Goal: Task Accomplishment & Management: Use online tool/utility

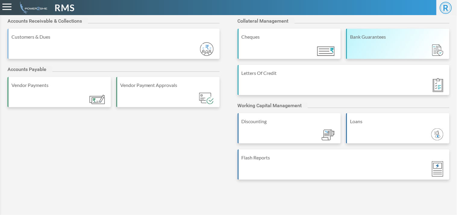
click at [396, 53] on div "Bank Guarantees" at bounding box center [397, 44] width 103 height 30
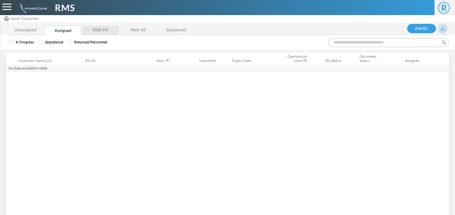
click at [106, 26] on li "RMA PIF" at bounding box center [101, 30] width 36 height 9
drag, startPoint x: 67, startPoint y: 25, endPoint x: 128, endPoint y: 29, distance: 61.6
click at [128, 29] on ul "Unassigned Assigned RMA PIF RMA SIF Sanjeevani" at bounding box center [205, 30] width 397 height 9
click at [128, 29] on li "RMA SIF" at bounding box center [138, 30] width 36 height 9
click at [51, 42] on label "Operational" at bounding box center [50, 41] width 25 height 5
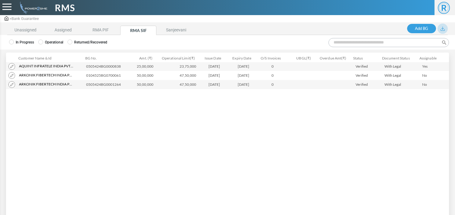
click at [444, 29] on img at bounding box center [443, 29] width 4 height 4
click at [98, 31] on li "RMA PIF" at bounding box center [101, 30] width 36 height 9
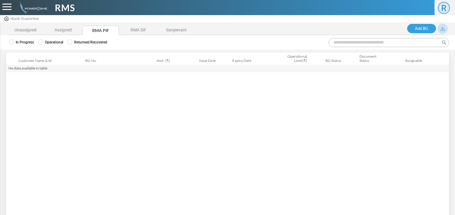
click at [58, 43] on label "Operational" at bounding box center [50, 41] width 25 height 5
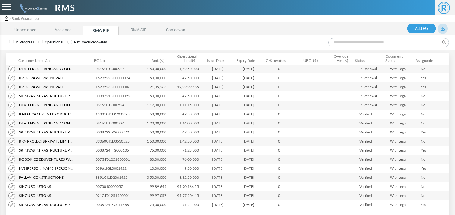
click at [360, 42] on input "Search:" at bounding box center [389, 42] width 121 height 9
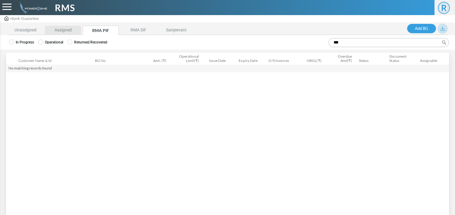
type input "***"
click at [70, 32] on li "Assigned" at bounding box center [63, 30] width 36 height 9
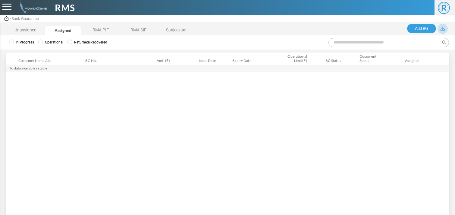
click at [59, 41] on label "Operational" at bounding box center [50, 41] width 25 height 5
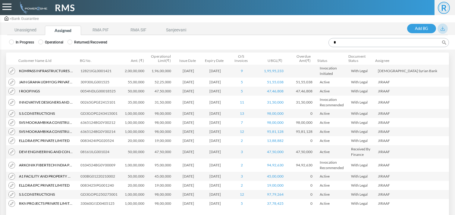
click at [376, 42] on input "*" at bounding box center [389, 42] width 121 height 9
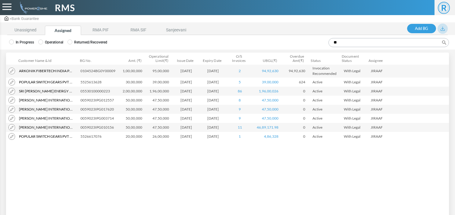
type input "*"
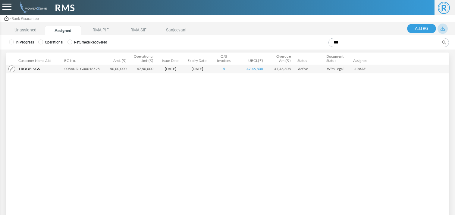
type input "***"
click at [441, 29] on img at bounding box center [443, 29] width 4 height 4
click at [418, 61] on link "Export" at bounding box center [423, 63] width 39 height 9
click at [442, 28] on img at bounding box center [443, 29] width 4 height 4
click at [129, 26] on li "RMA SIF" at bounding box center [138, 30] width 36 height 9
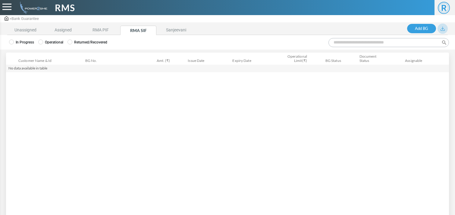
click at [53, 43] on label "Operational" at bounding box center [50, 41] width 25 height 5
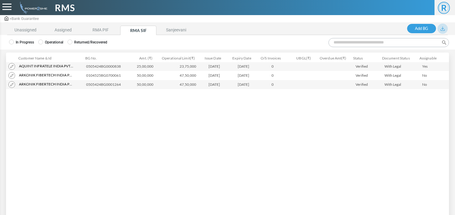
click at [440, 25] on button at bounding box center [443, 29] width 10 height 10
click at [422, 61] on link "Export" at bounding box center [423, 63] width 39 height 9
